Goal: Transaction & Acquisition: Purchase product/service

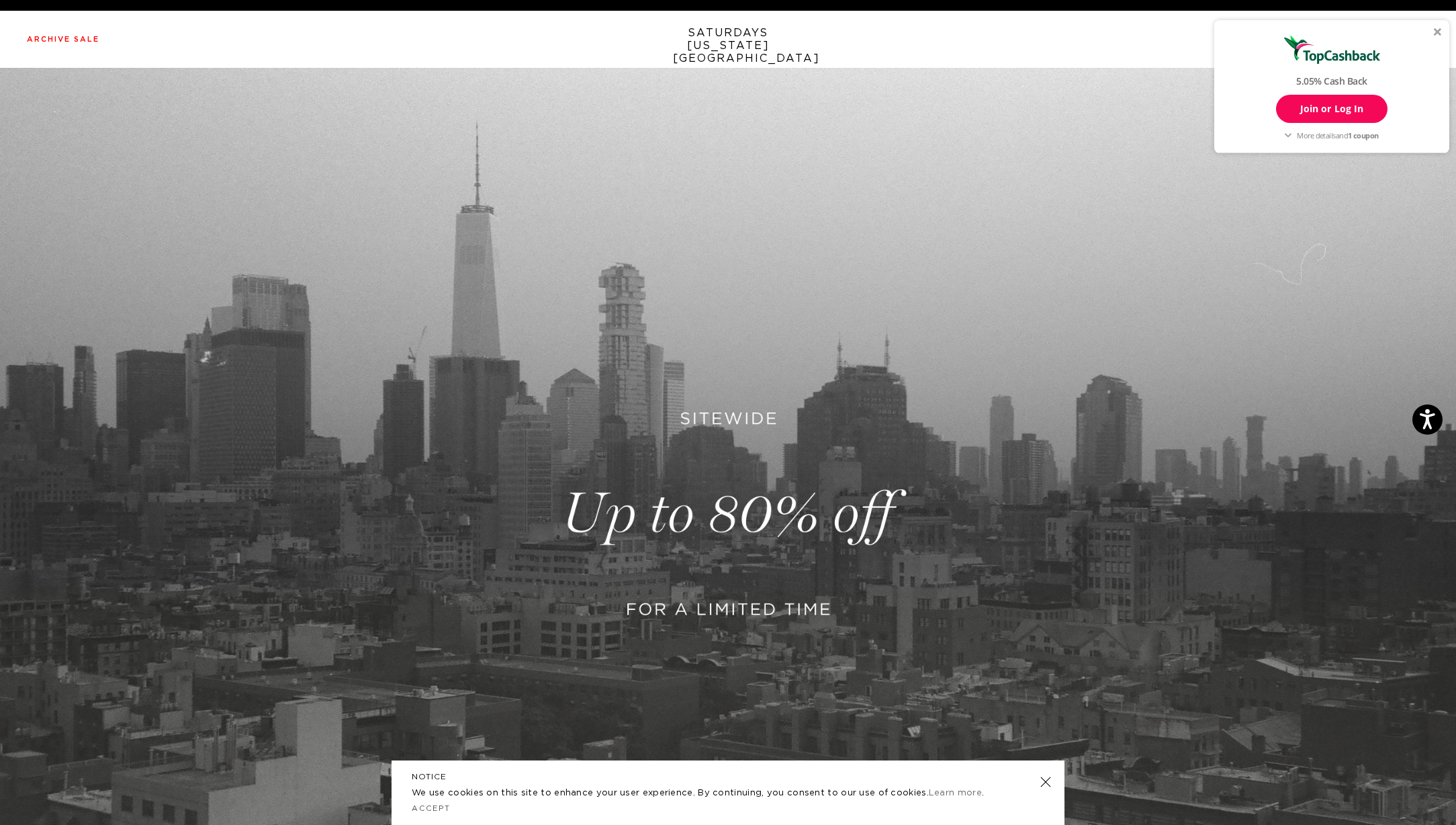
click at [1437, 30] on div at bounding box center [1438, 31] width 8 height 8
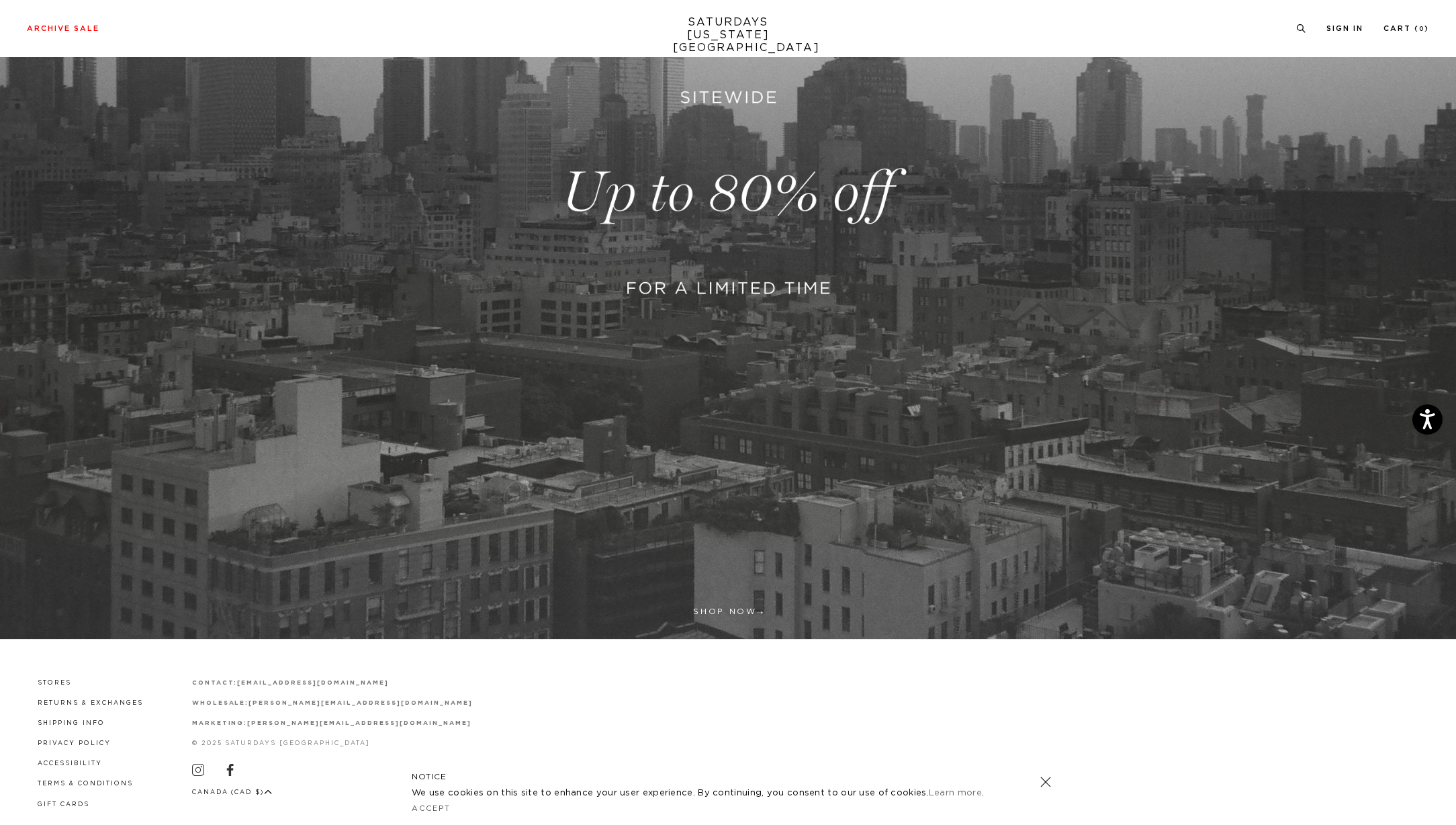
scroll to position [342, 0]
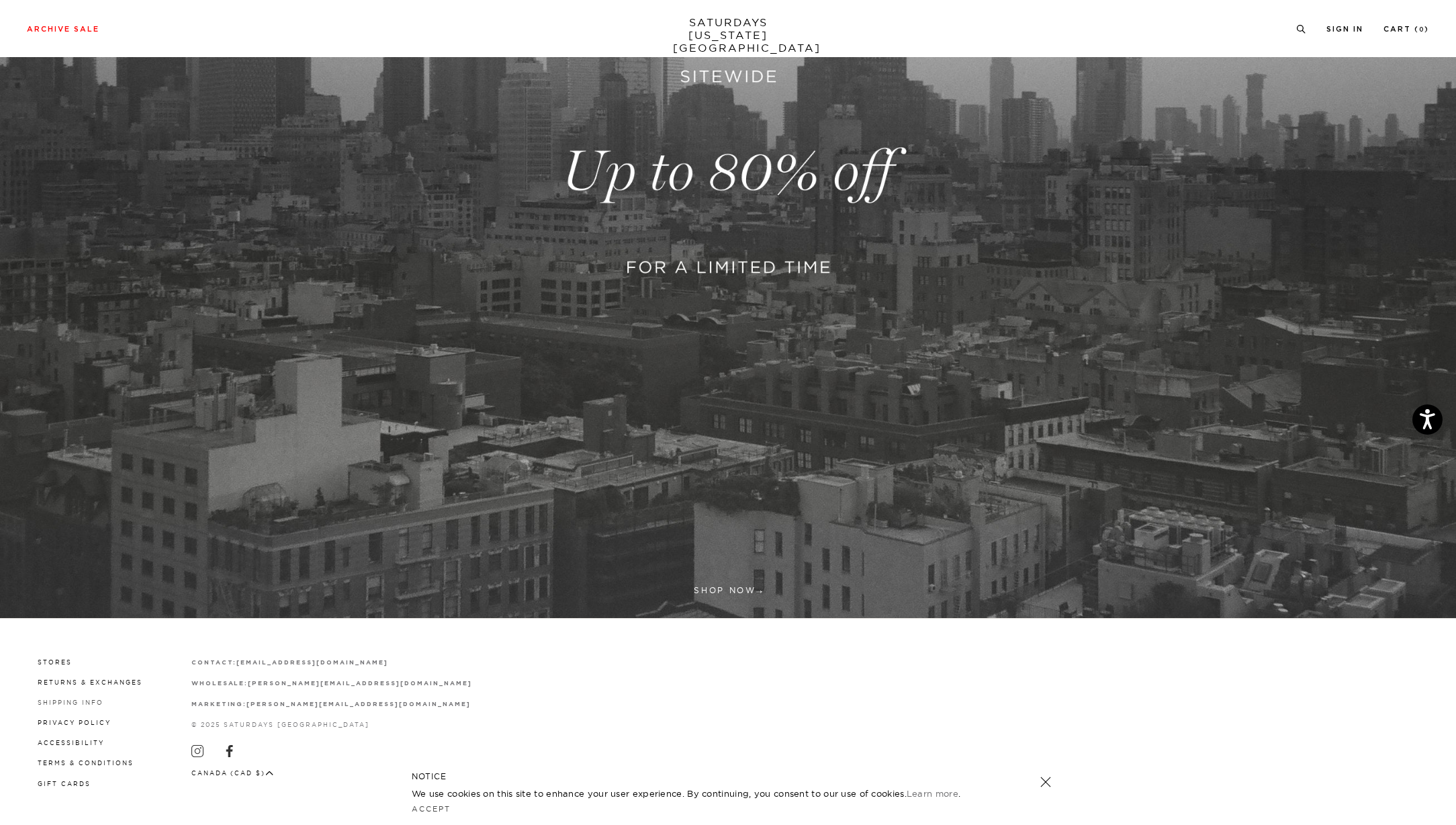
click at [66, 701] on link "Shipping Info" at bounding box center [71, 702] width 66 height 7
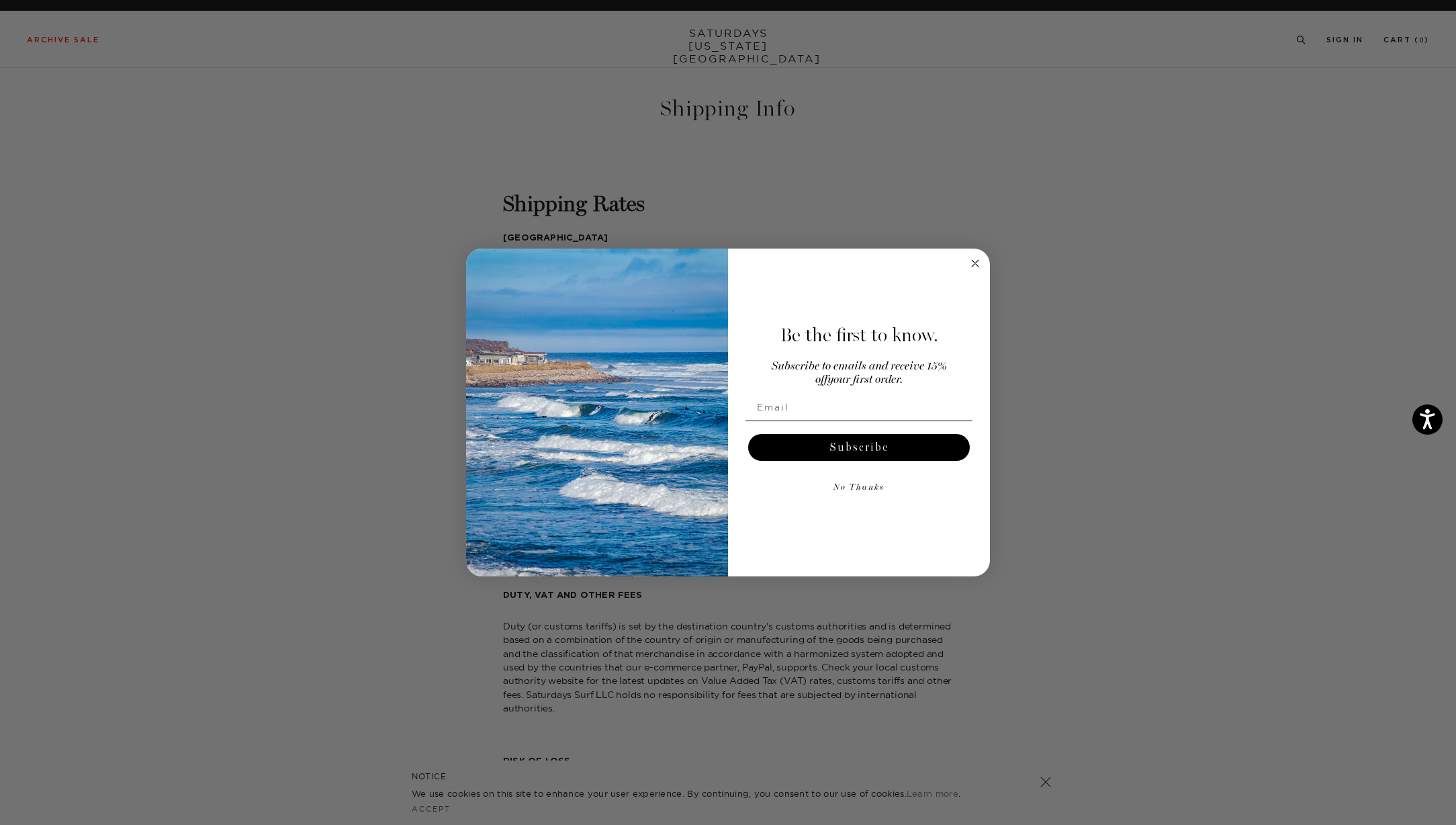
click at [973, 263] on circle "Close dialog" at bounding box center [976, 264] width 16 height 16
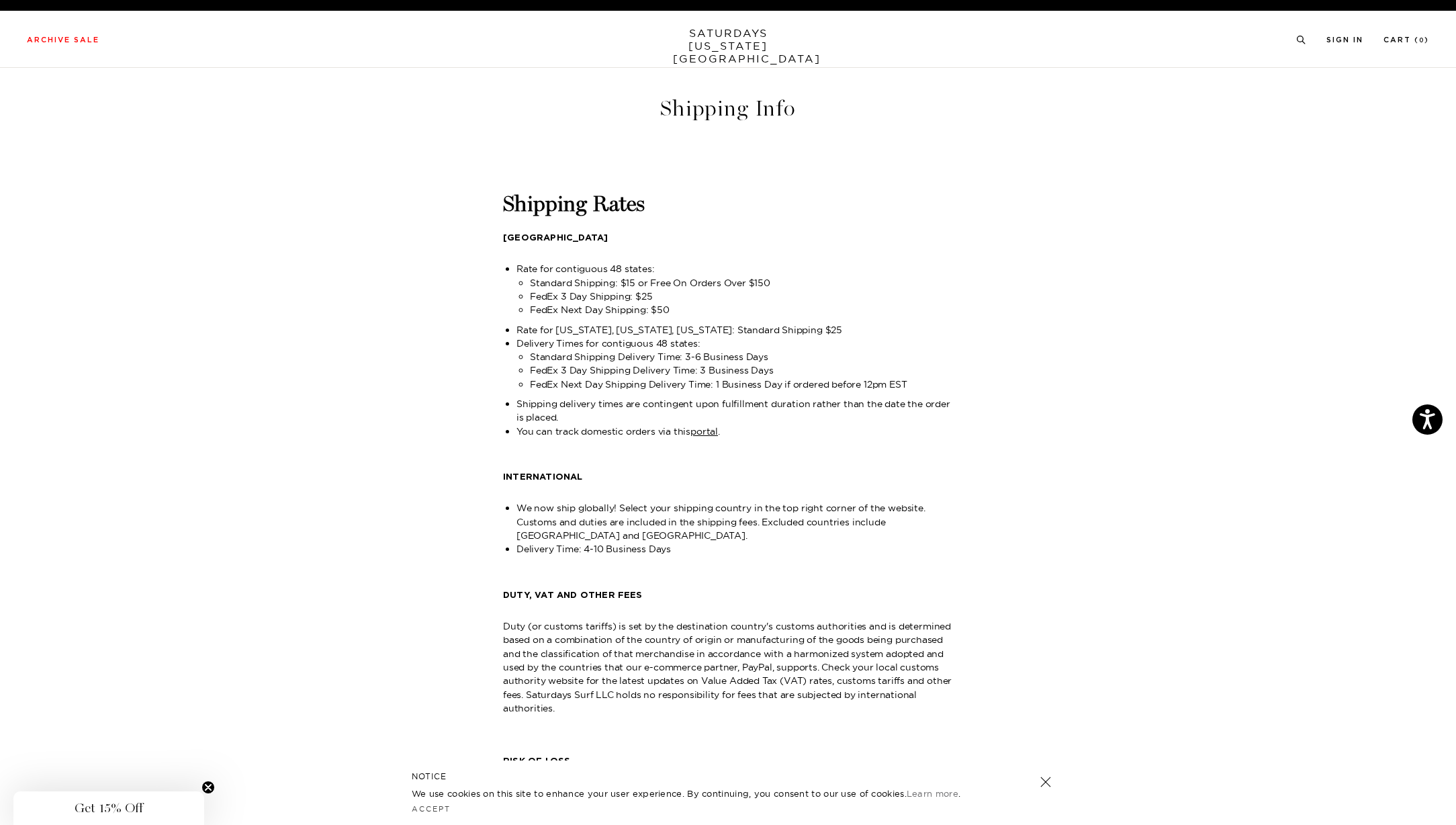
click at [729, 44] on link "SATURDAYS NEW YORK CITY" at bounding box center [728, 46] width 111 height 38
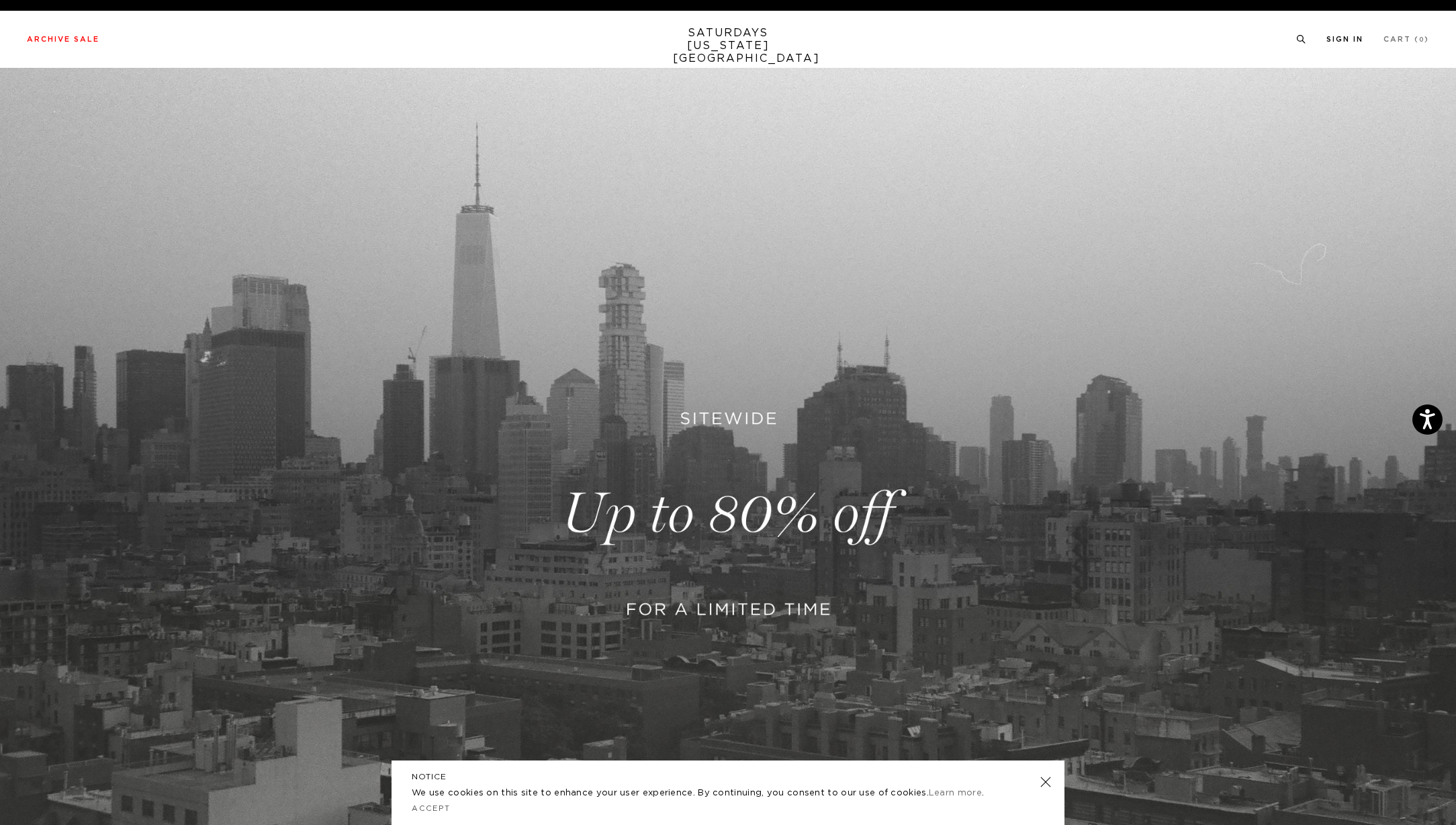
click at [1326, 39] on link "Sign In" at bounding box center [1345, 38] width 37 height 7
click at [730, 32] on link "SATURDAYS NEW YORK CITY" at bounding box center [728, 46] width 111 height 38
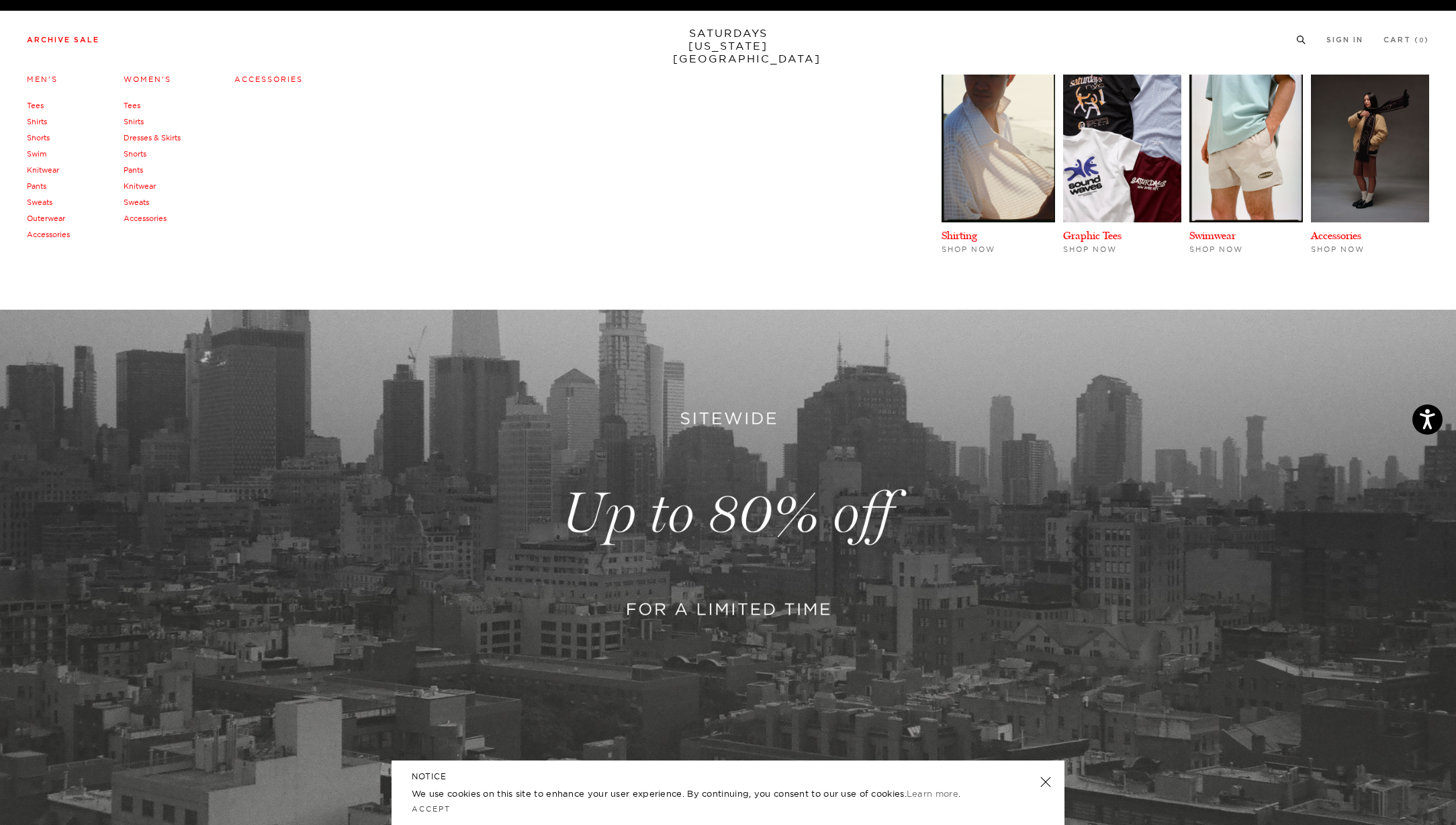
click at [68, 44] on link "Archive Sale" at bounding box center [63, 39] width 72 height 7
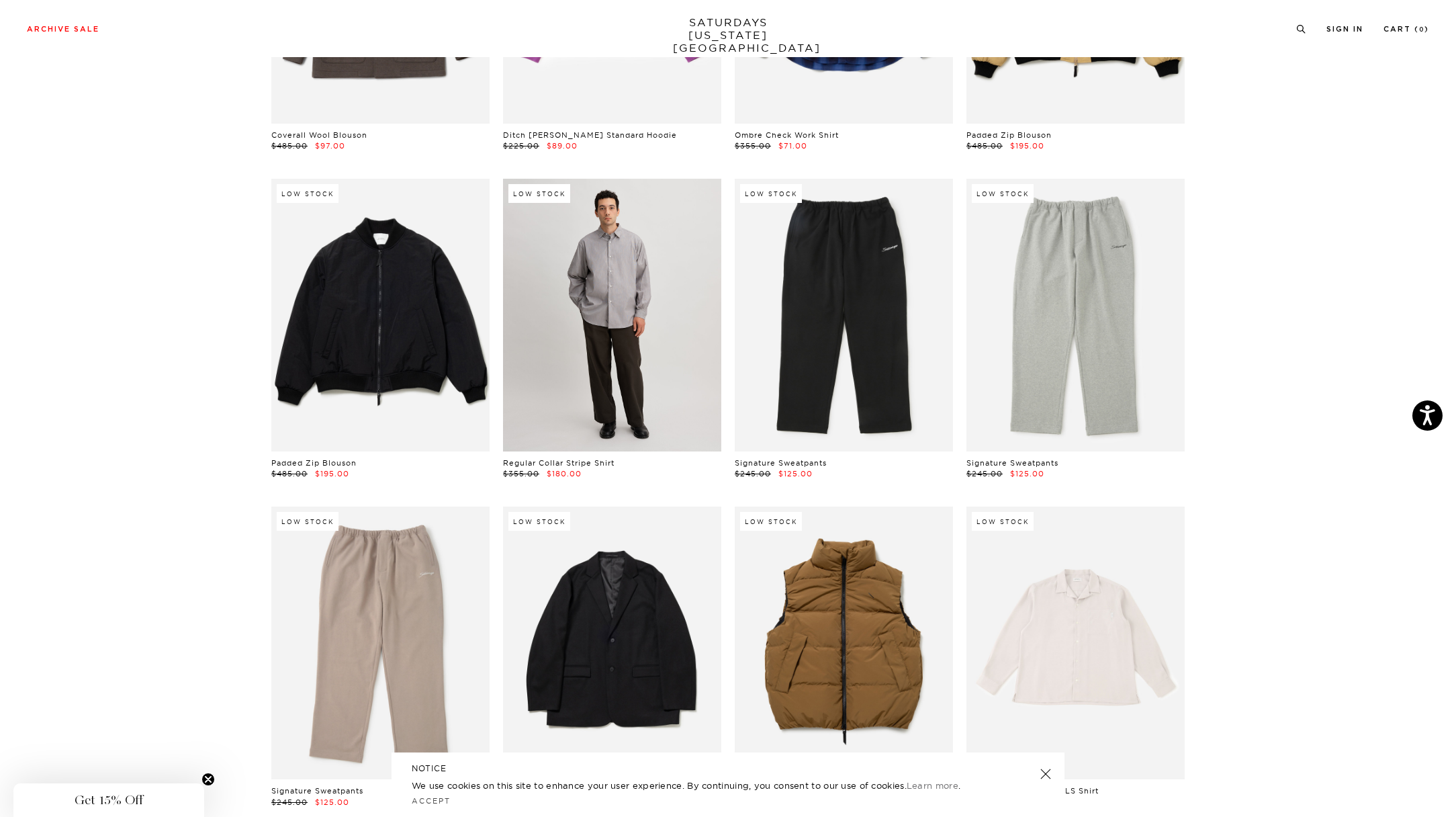
scroll to position [21696, 0]
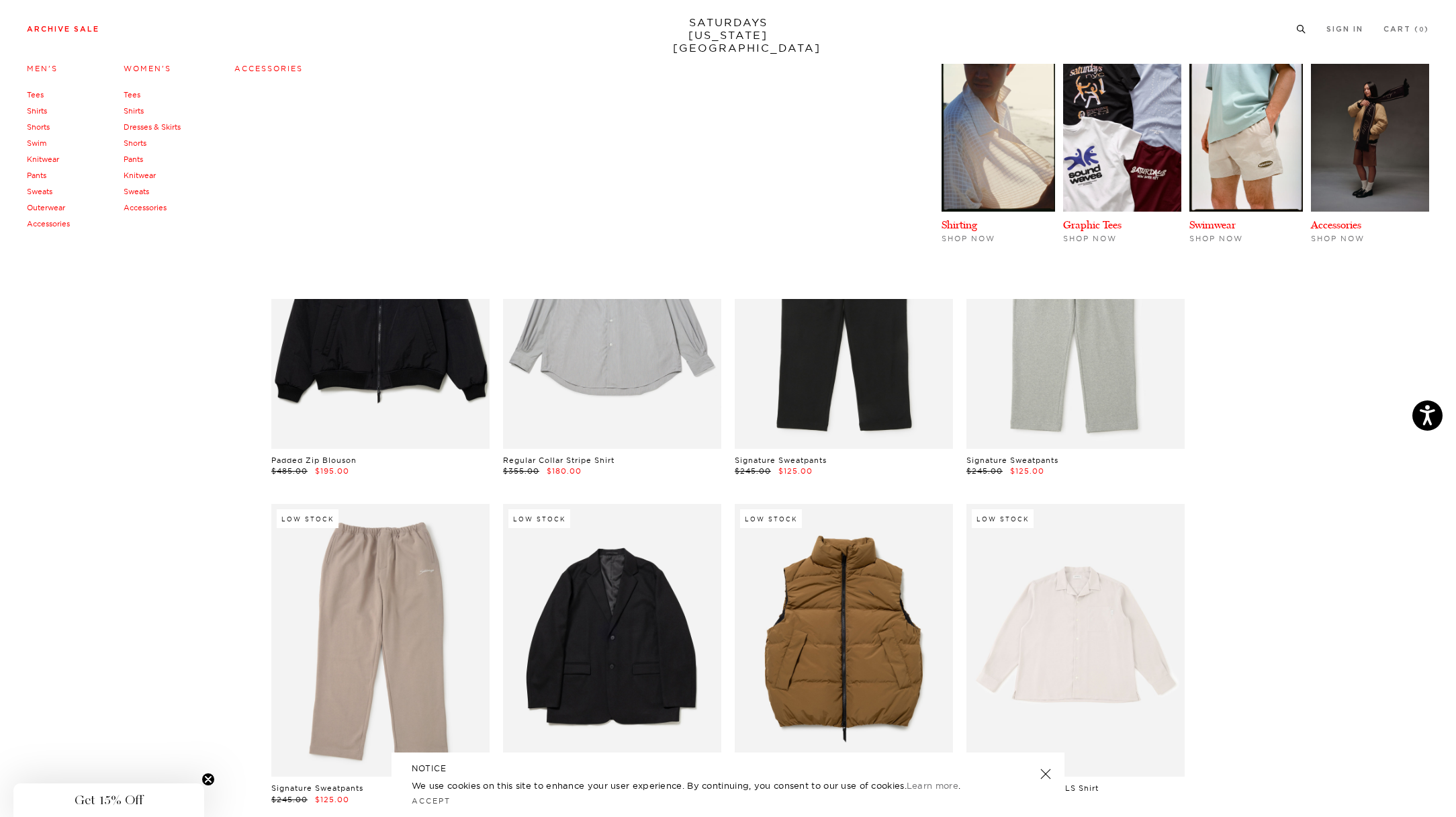
click at [140, 191] on link "Sweats" at bounding box center [136, 191] width 26 height 9
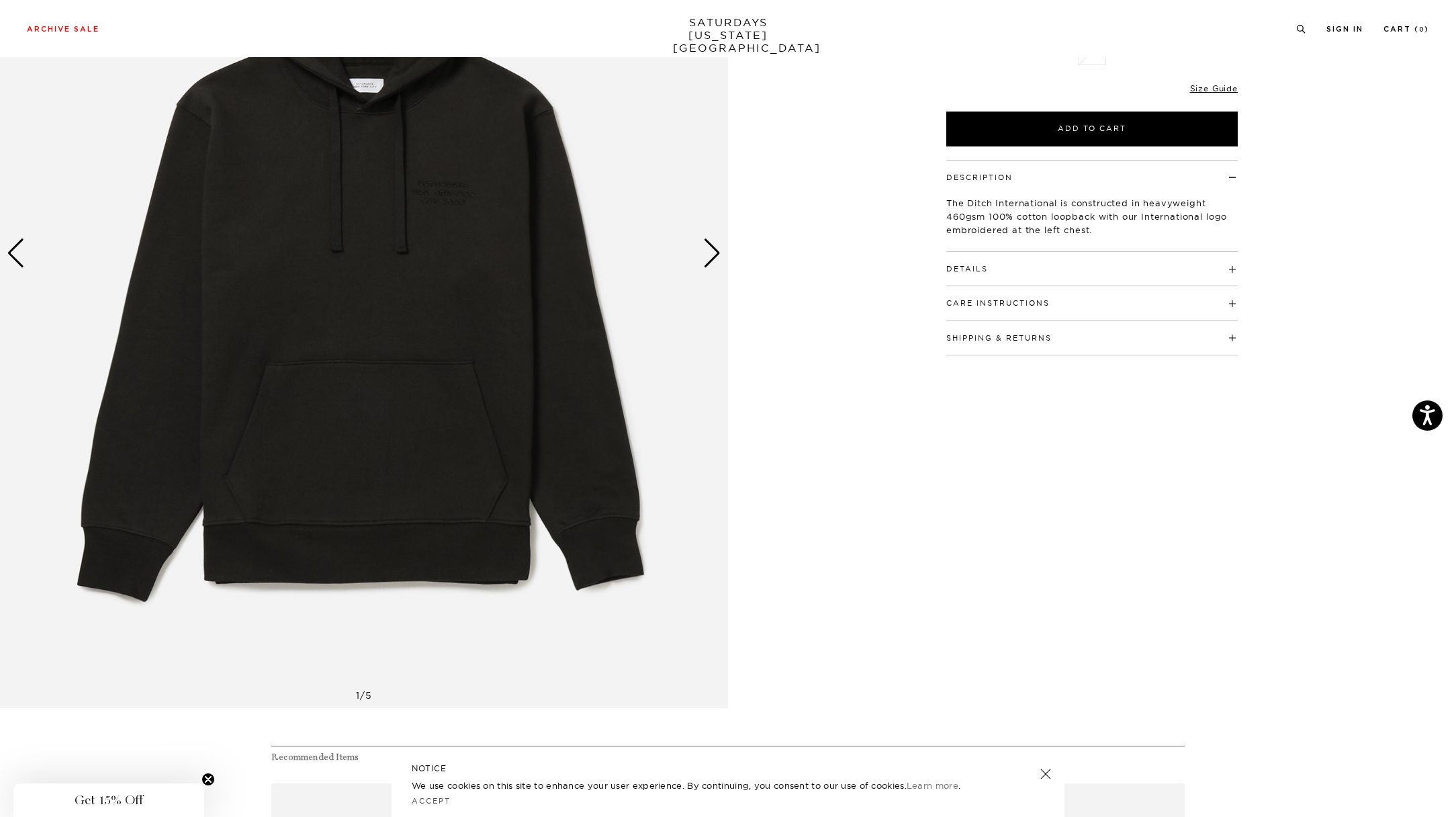
scroll to position [138, 0]
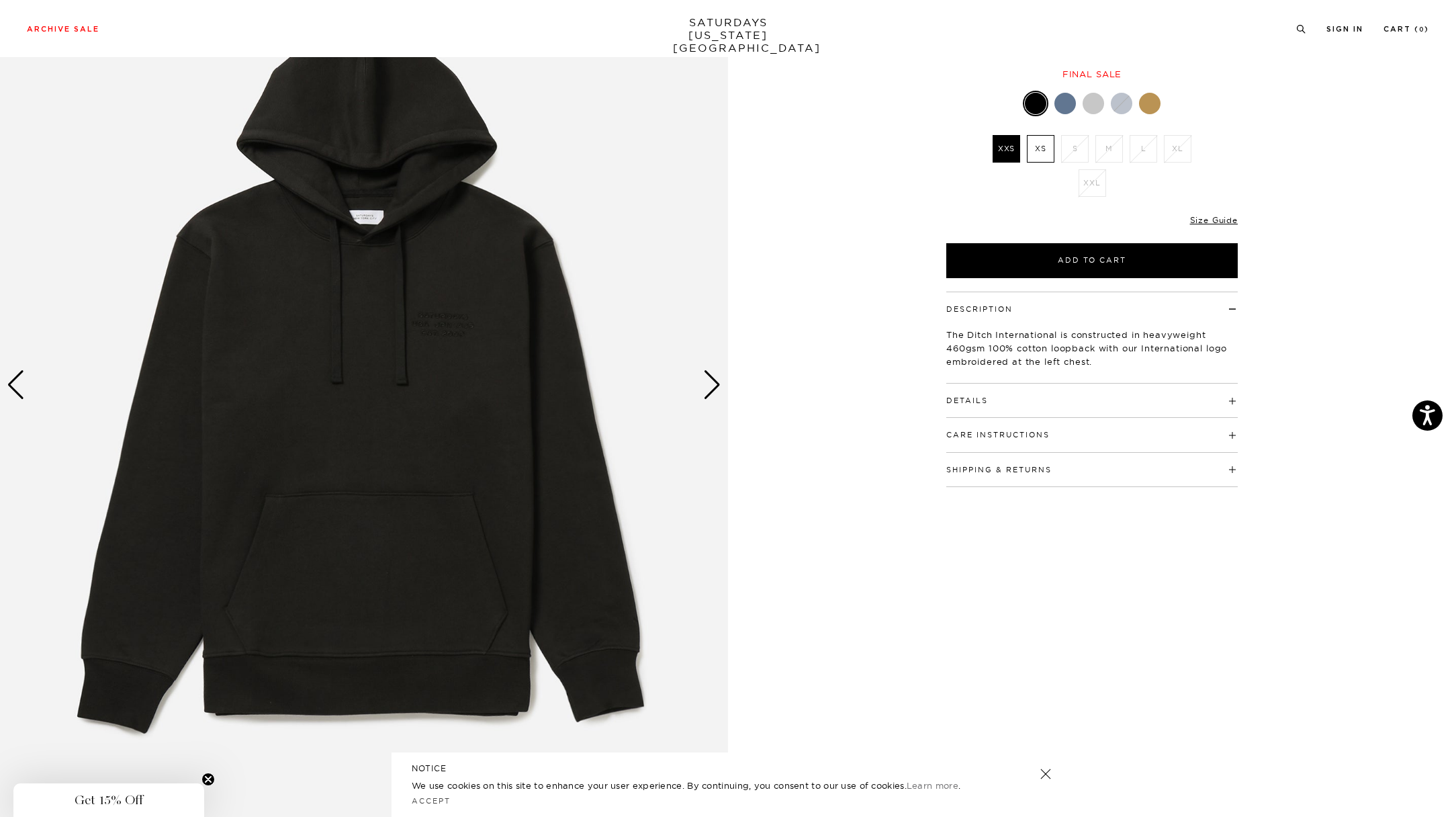
click at [718, 374] on div "Next slide" at bounding box center [712, 385] width 18 height 30
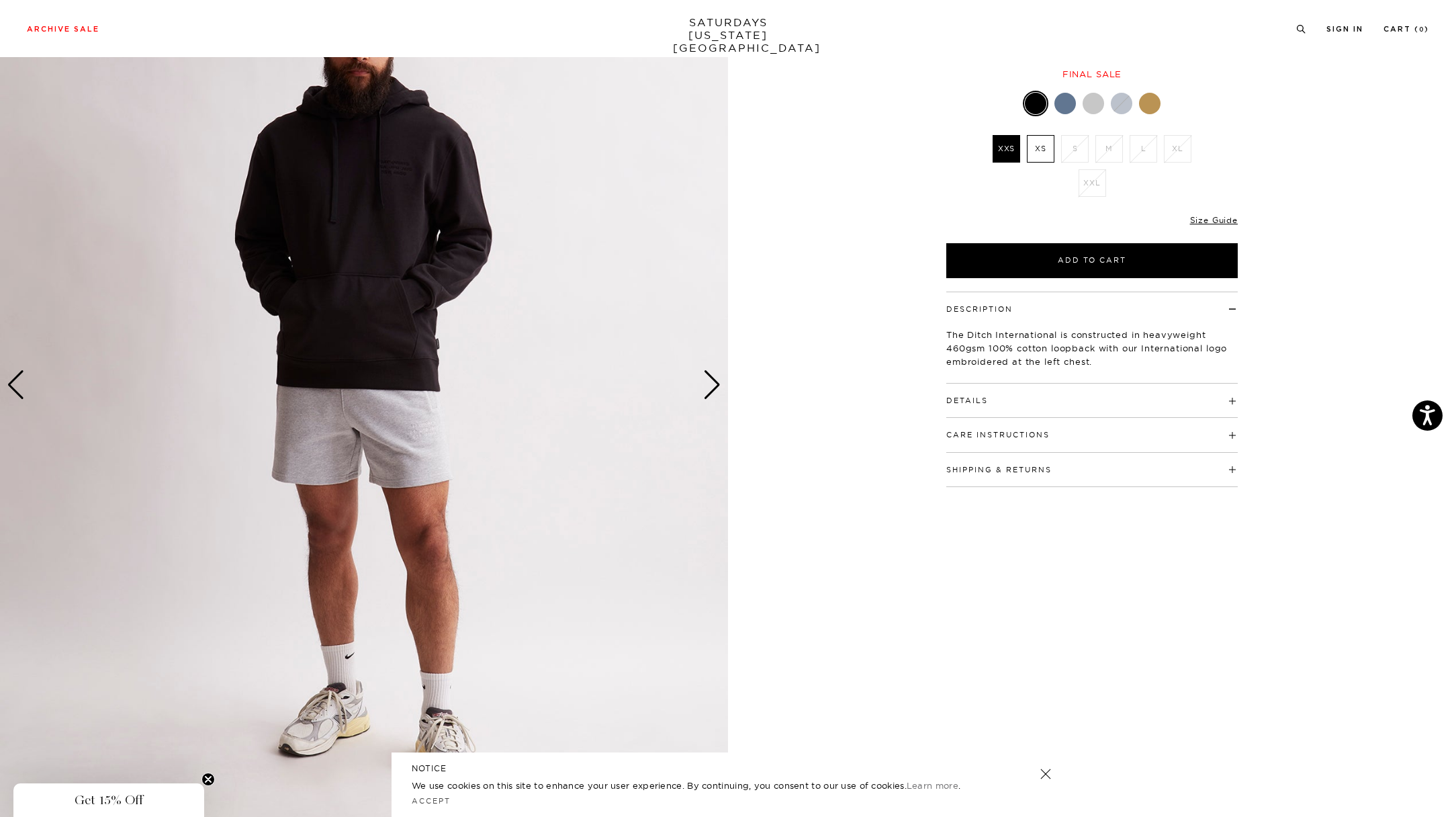
click at [718, 374] on div "Next slide" at bounding box center [712, 385] width 18 height 30
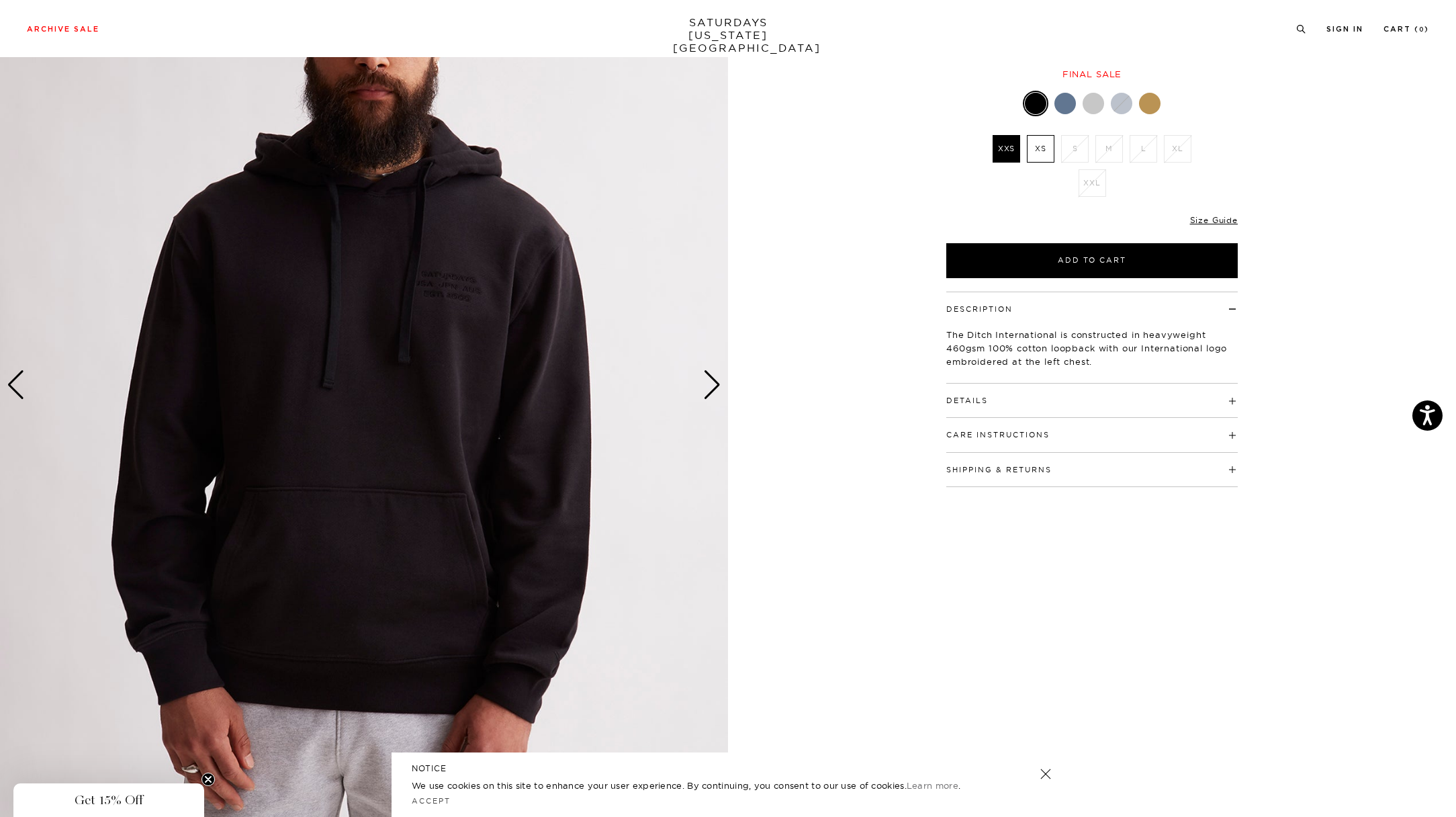
click at [718, 374] on div "Next slide" at bounding box center [712, 385] width 18 height 30
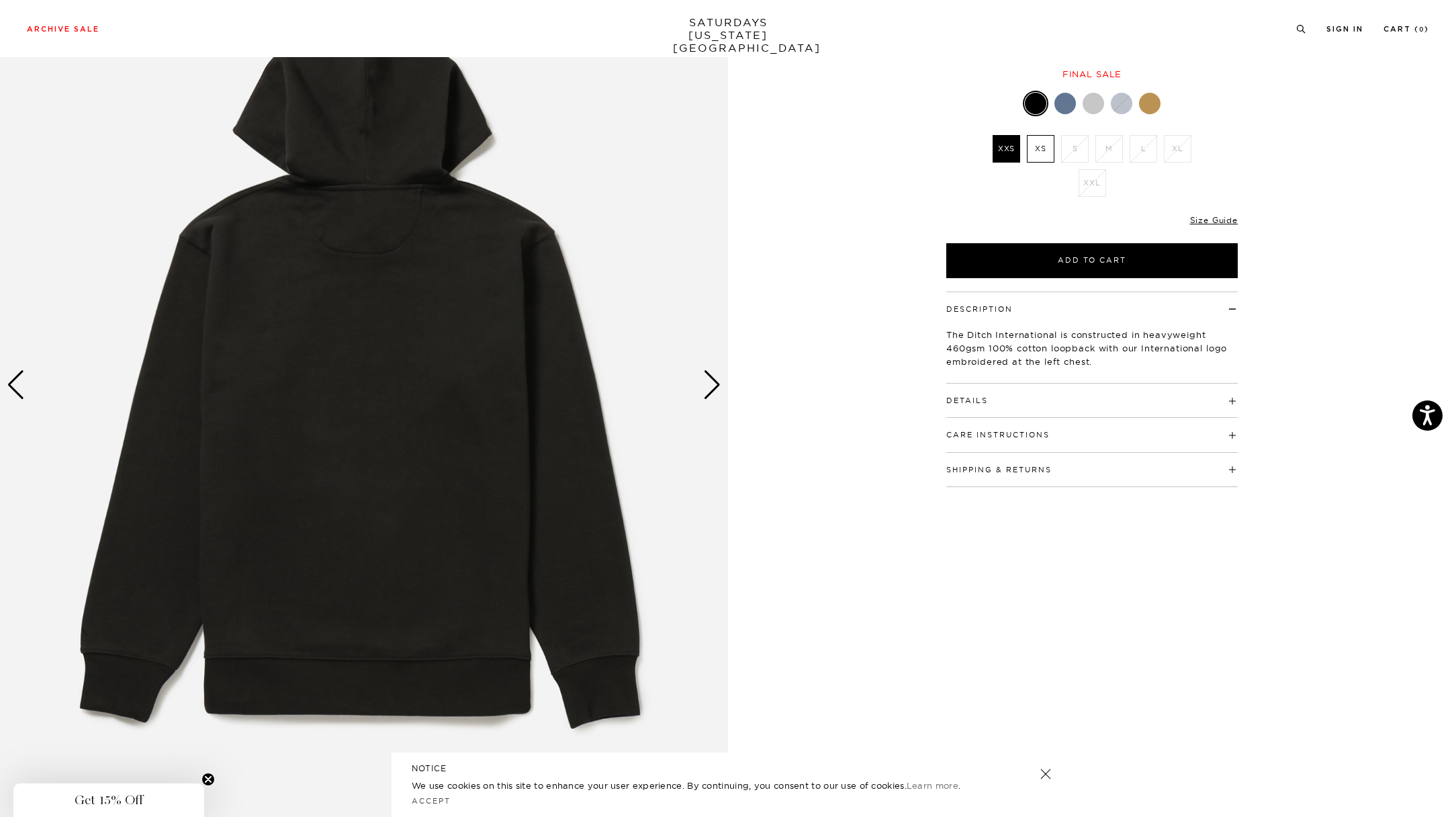
click at [718, 374] on div "Next slide" at bounding box center [712, 385] width 18 height 30
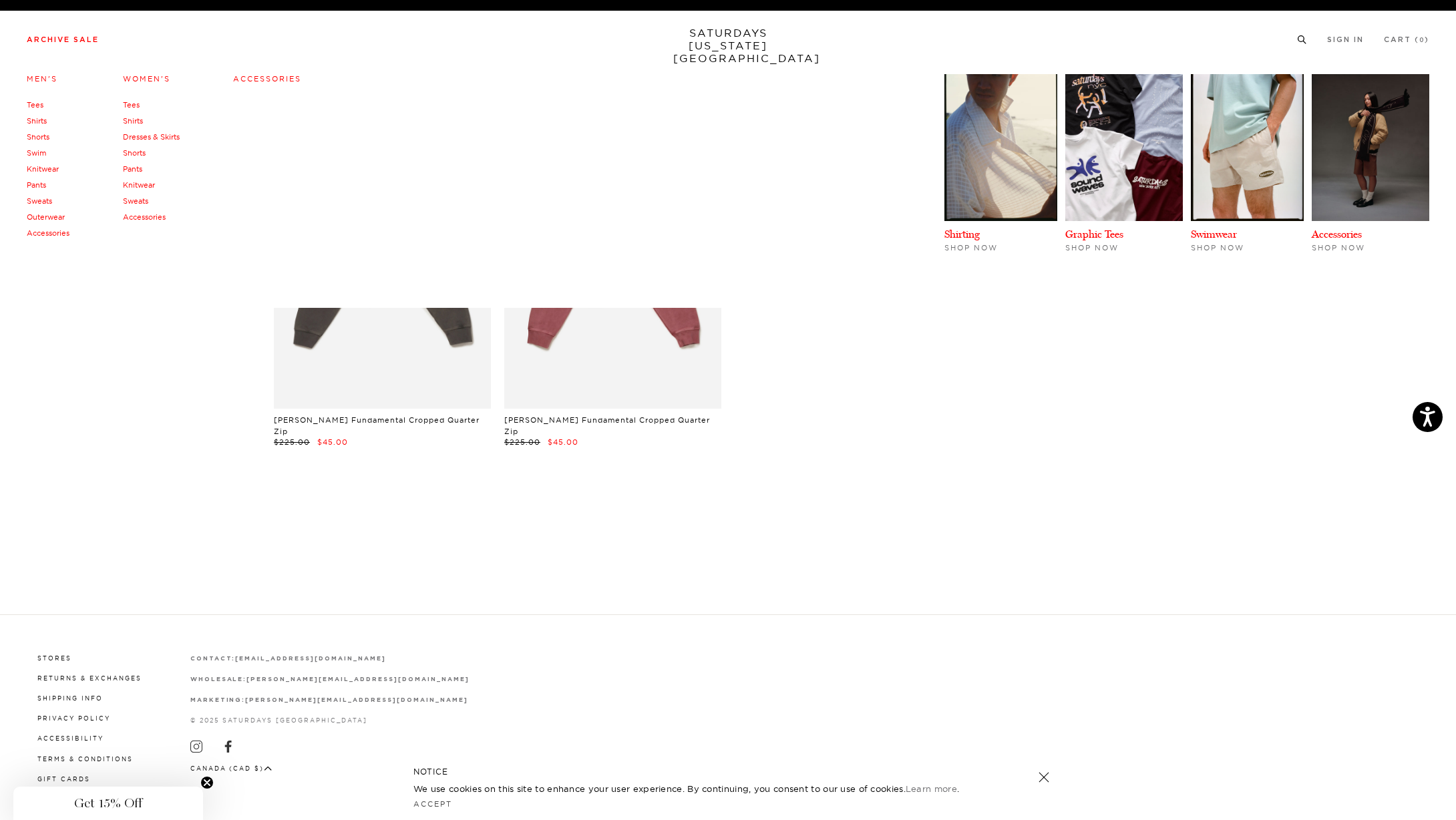
click at [140, 215] on link "Accessories" at bounding box center [144, 217] width 43 height 9
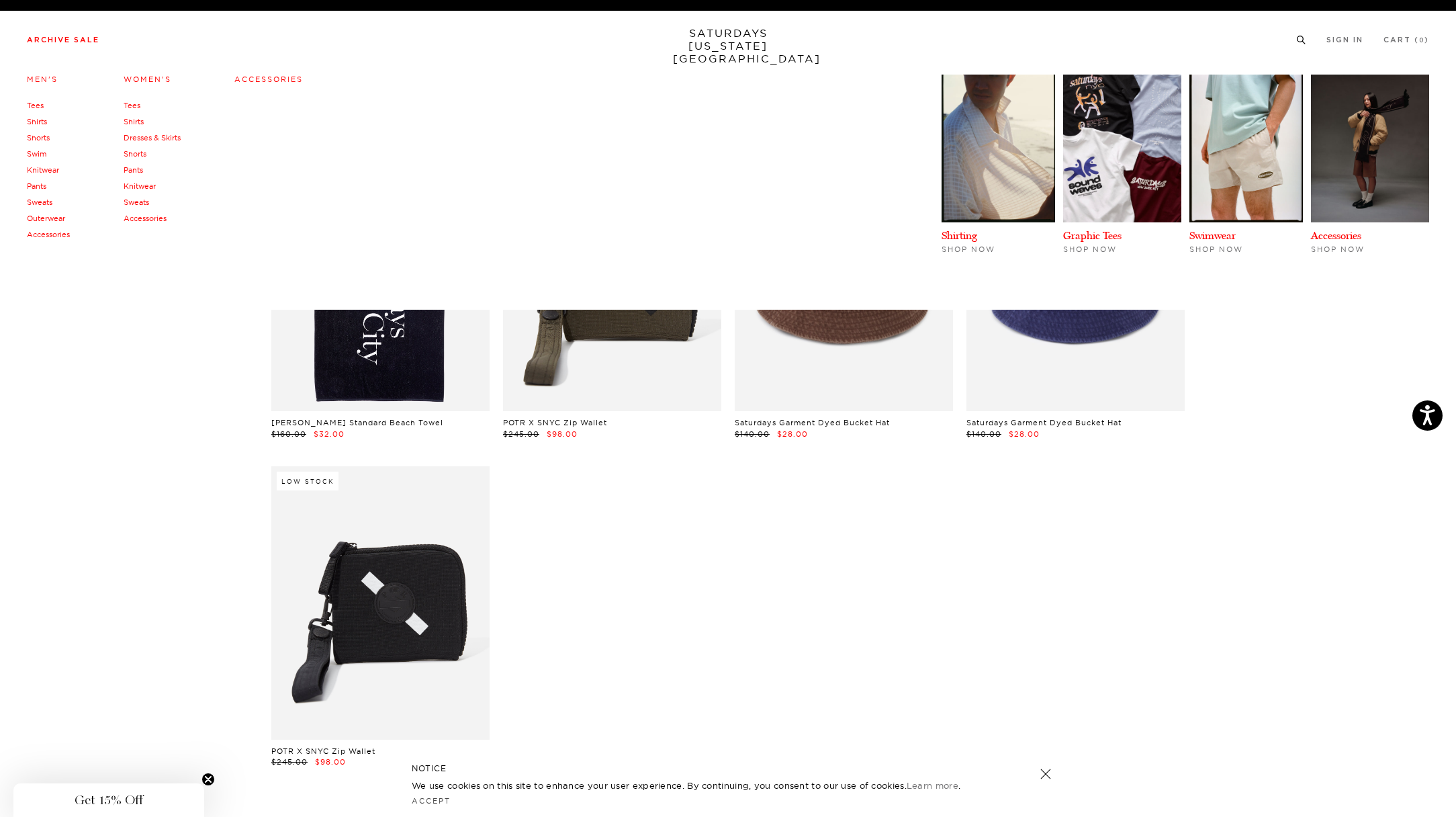
click at [38, 101] on link "Tees" at bounding box center [35, 105] width 16 height 9
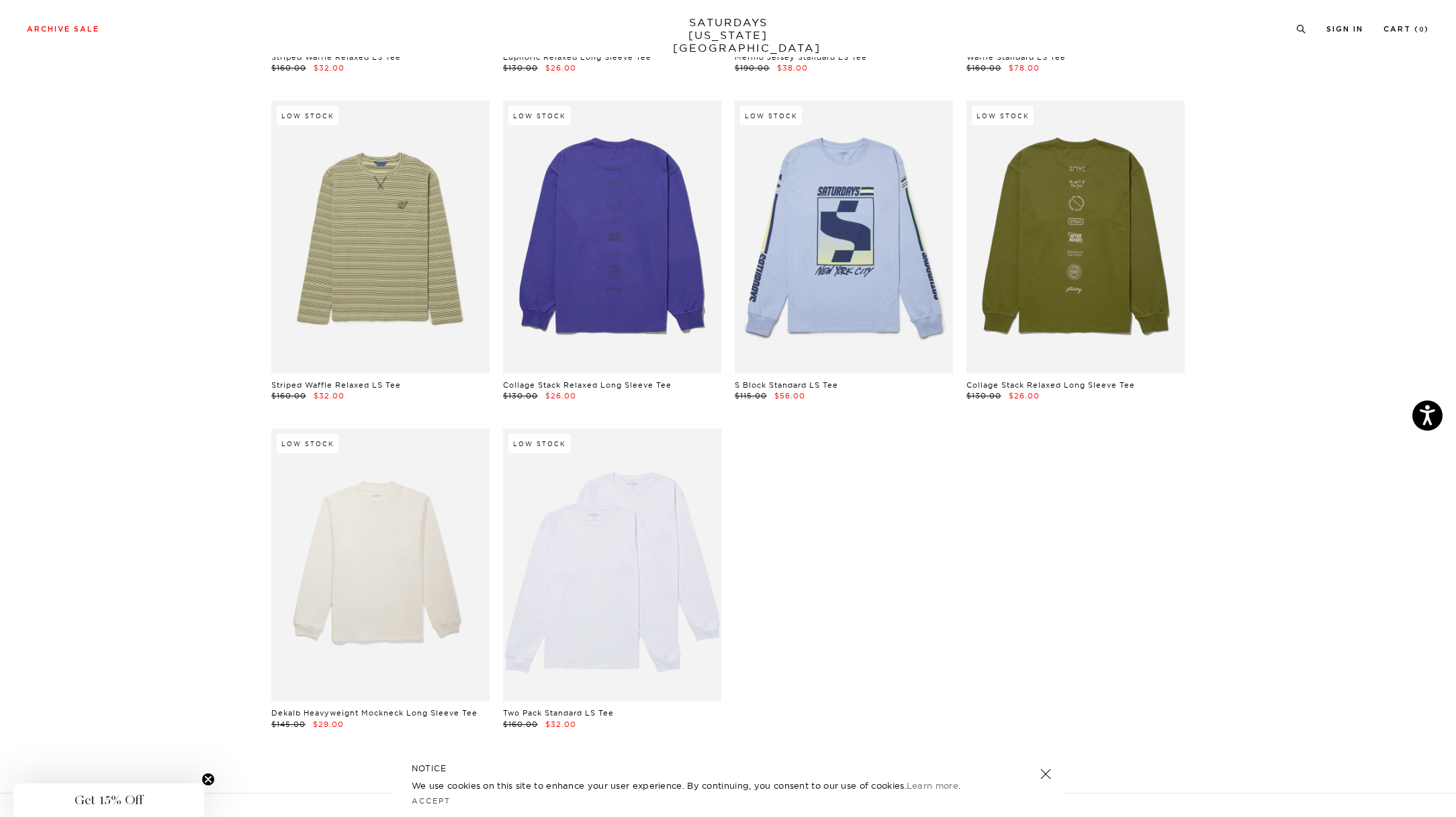
scroll to position [2012, 0]
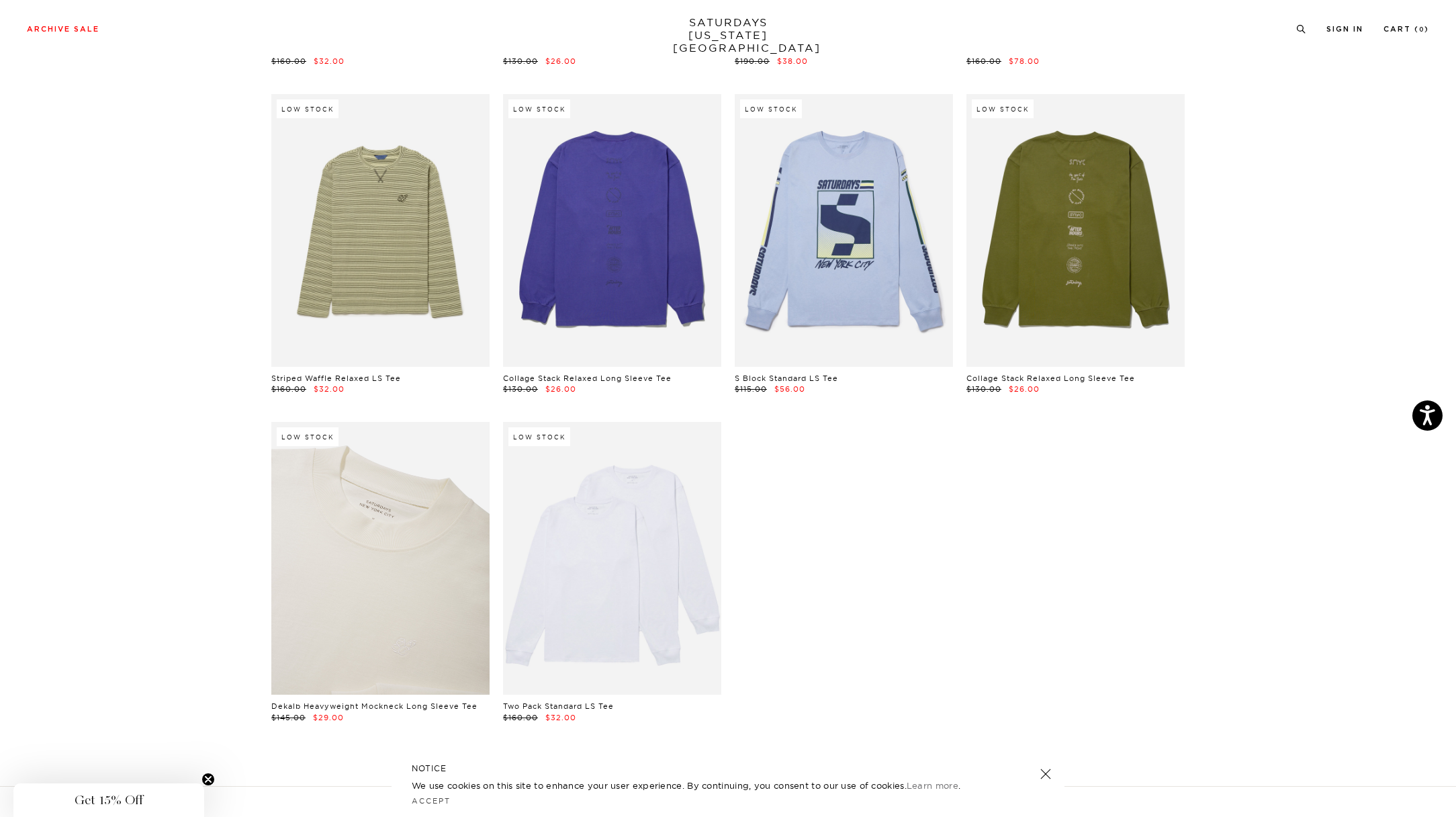
click at [419, 562] on link at bounding box center [381, 557] width 218 height 272
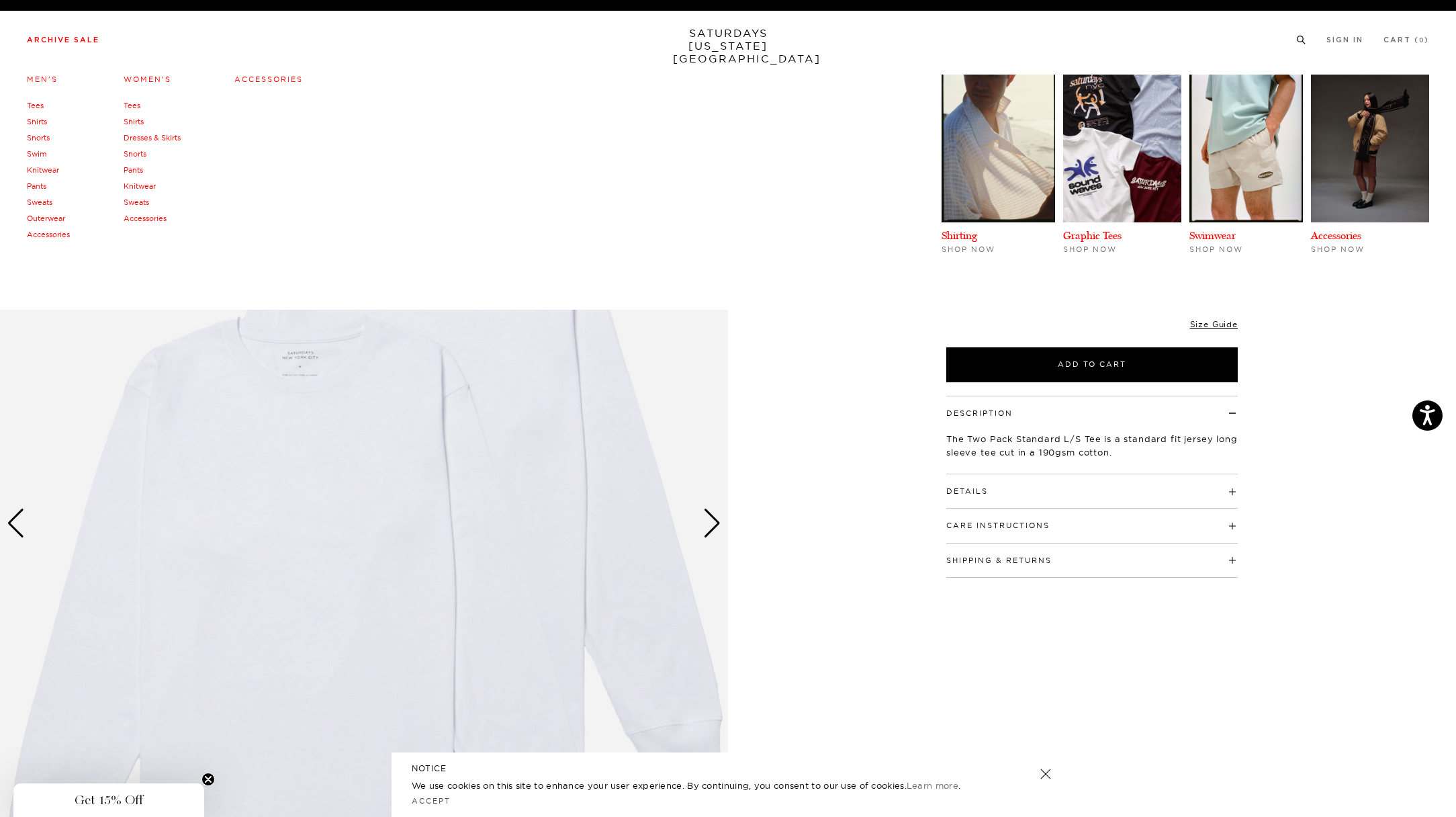
click at [41, 119] on link "Shirts" at bounding box center [37, 122] width 20 height 9
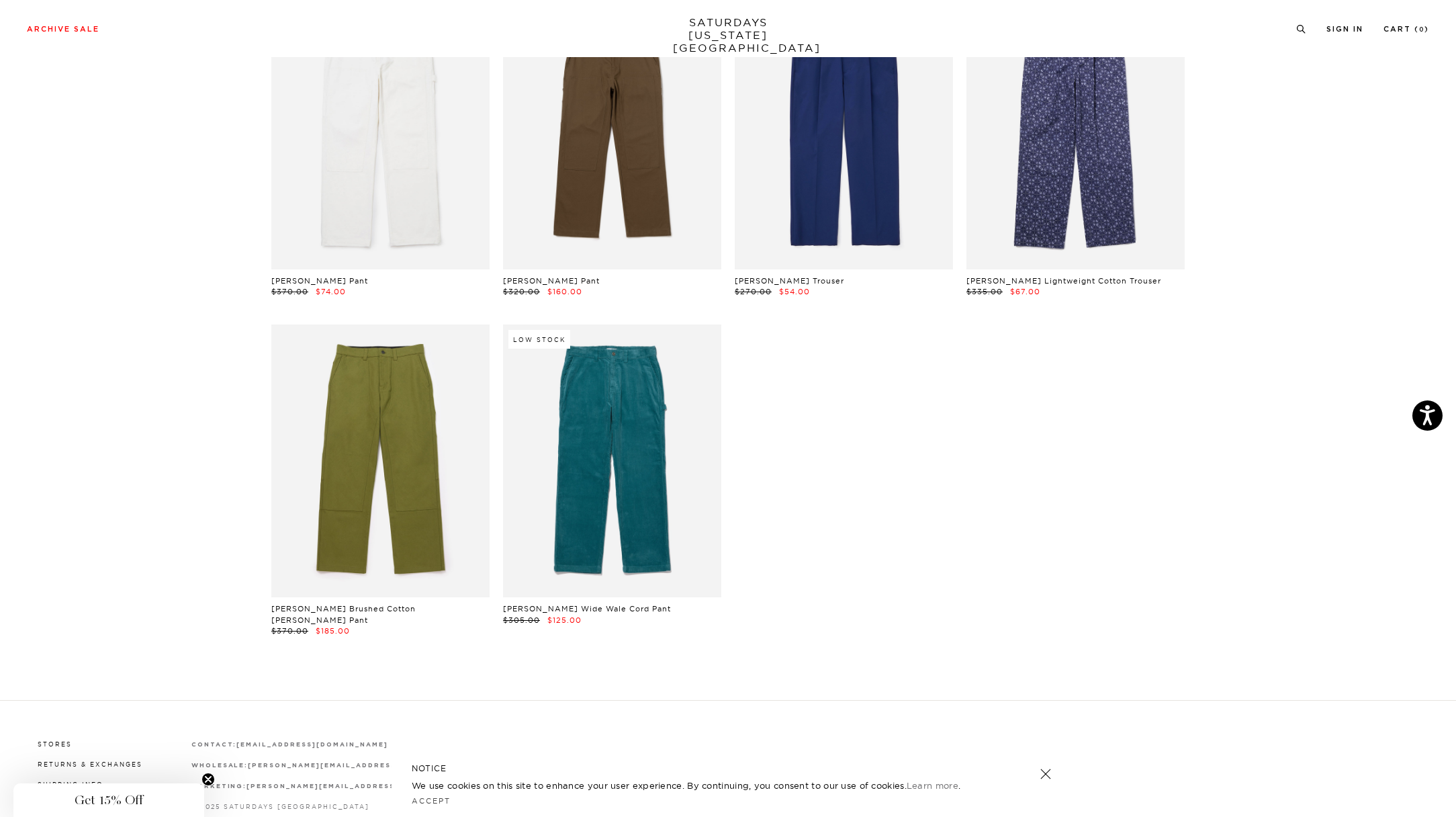
scroll to position [877, 0]
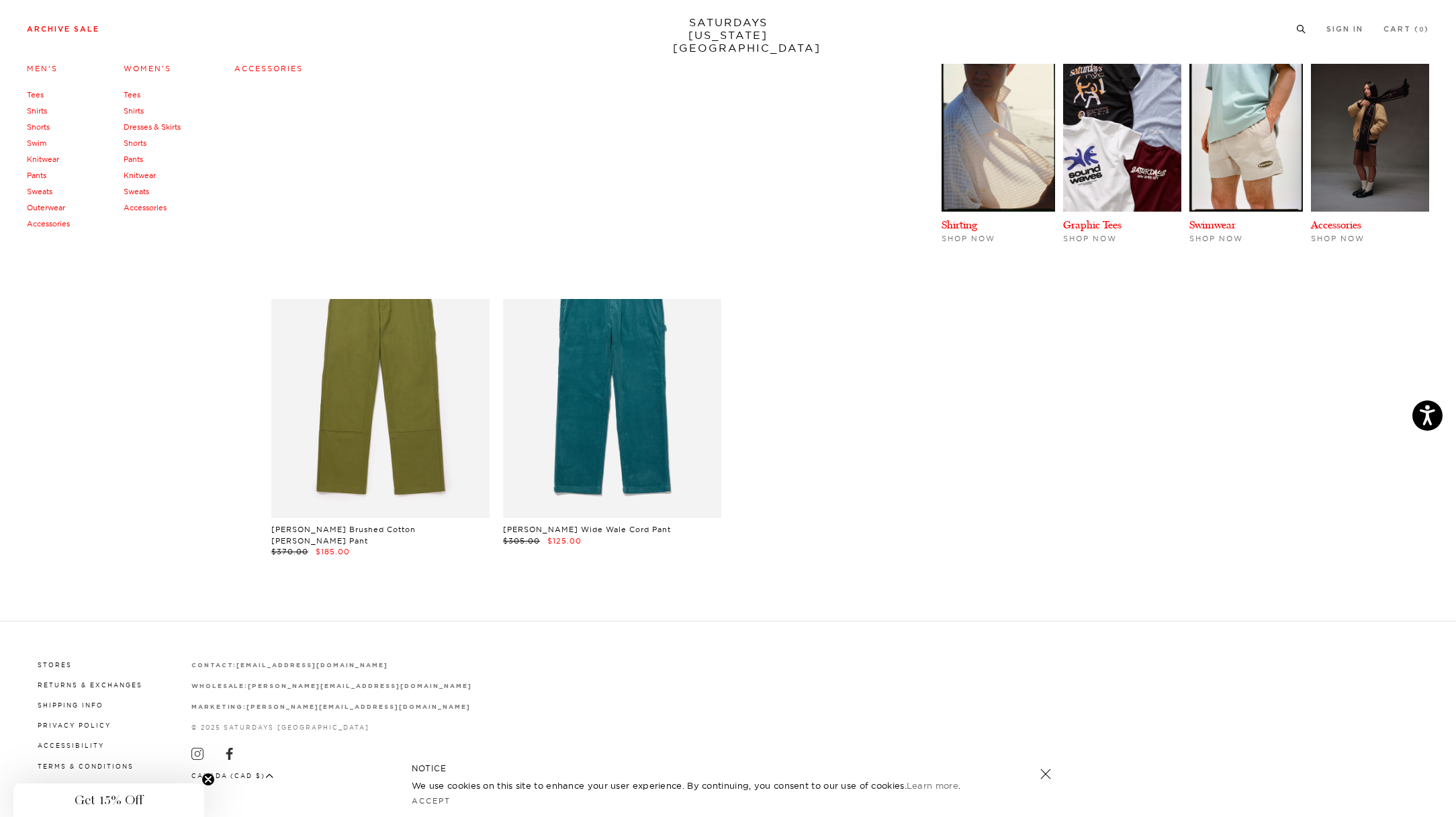
click at [35, 157] on link "Knitwear" at bounding box center [42, 159] width 32 height 9
